Goal: Navigation & Orientation: Understand site structure

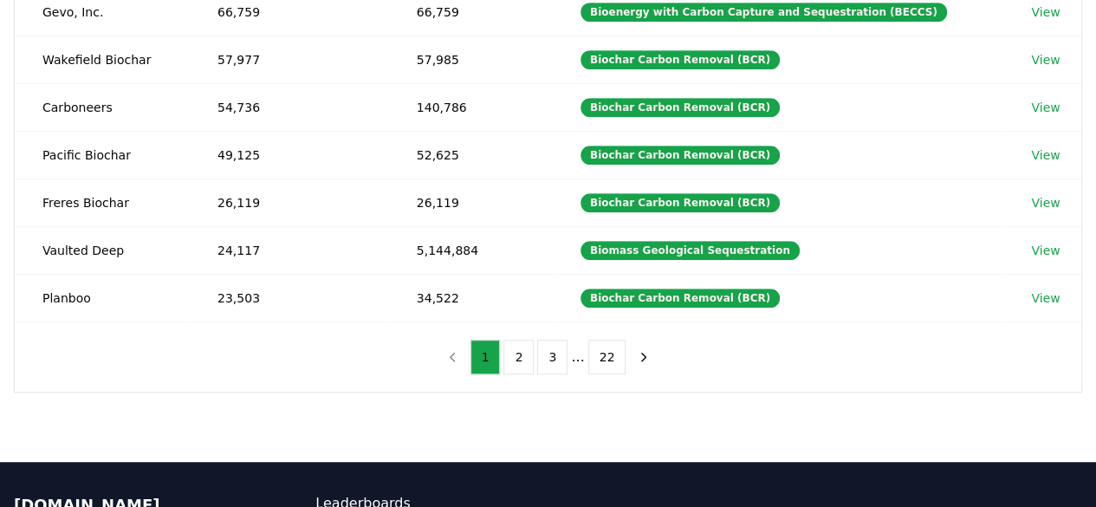
scroll to position [433, 0]
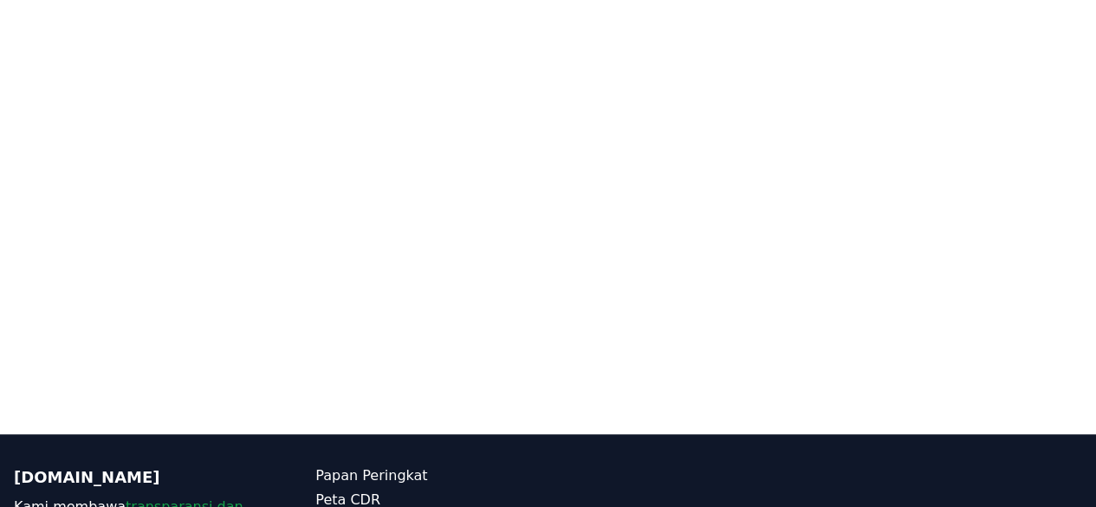
scroll to position [180, 0]
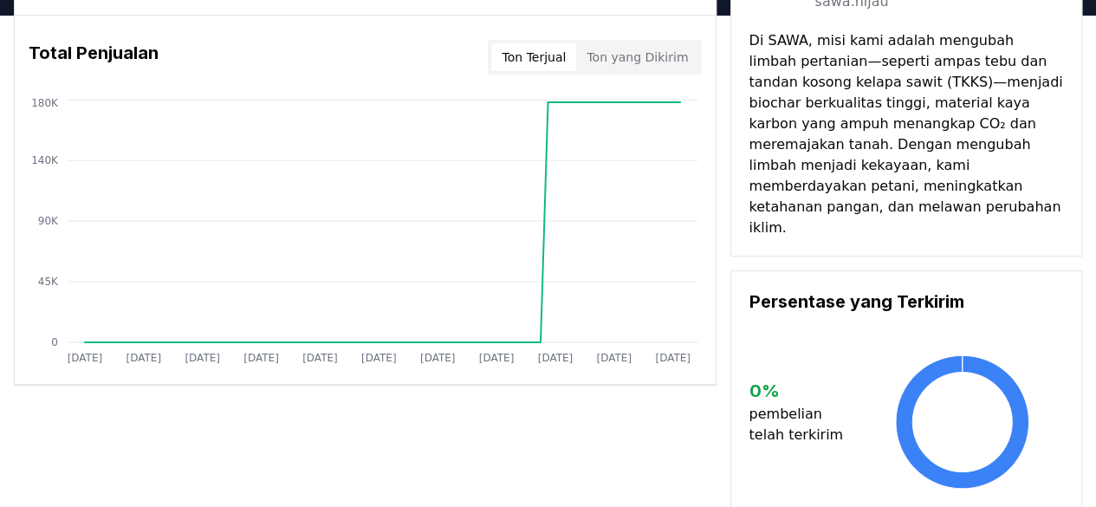
scroll to position [149, 0]
